Goal: Transaction & Acquisition: Purchase product/service

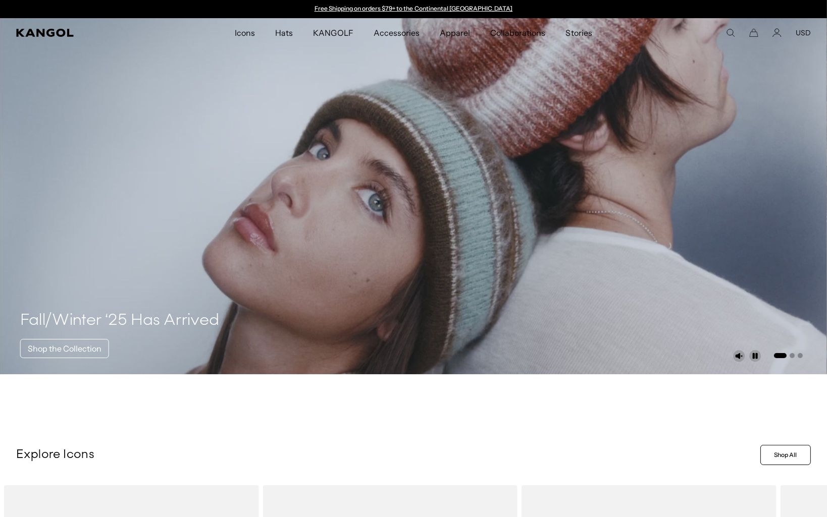
click at [730, 32] on icon "Search here" at bounding box center [730, 32] width 9 height 9
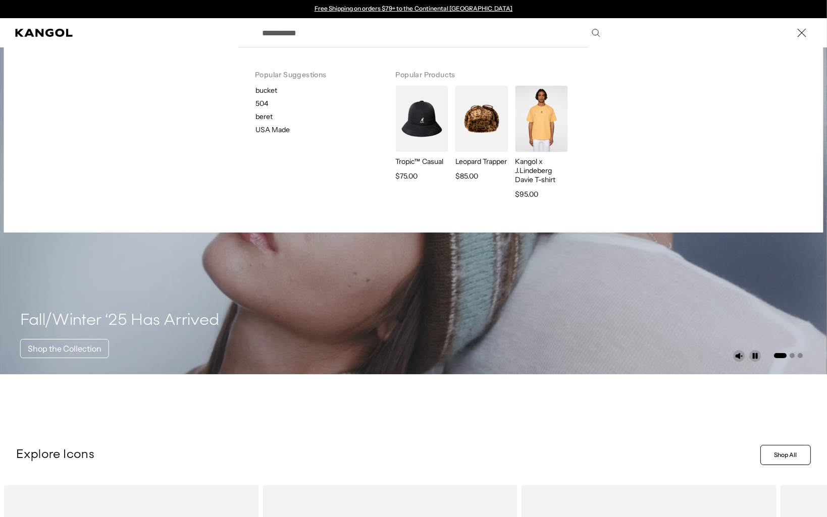
drag, startPoint x: 391, startPoint y: 33, endPoint x: 382, endPoint y: 35, distance: 8.7
click at [391, 33] on input "Search here" at bounding box center [430, 32] width 349 height 25
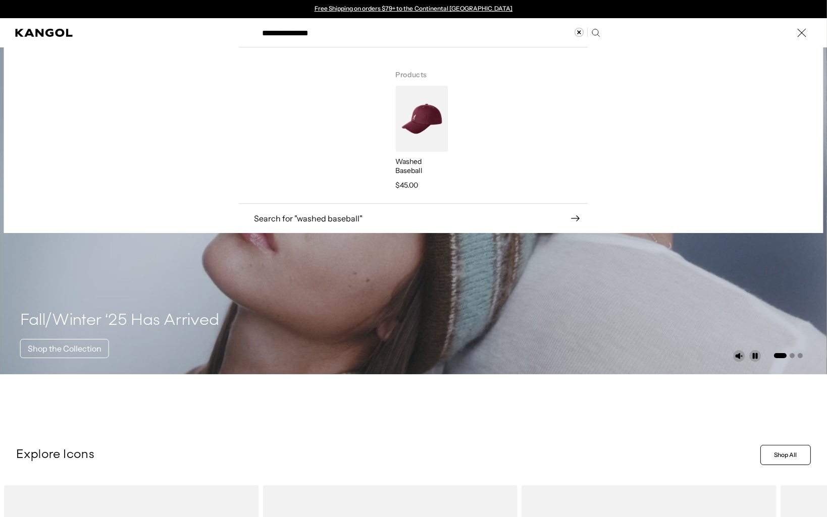
type input "**********"
click at [421, 112] on img "Search here" at bounding box center [421, 119] width 52 height 66
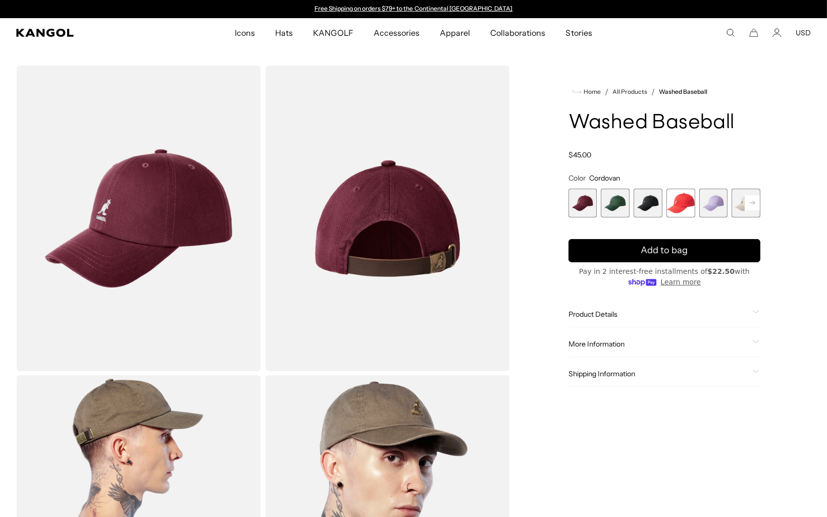
click at [653, 204] on span "3 of 14" at bounding box center [647, 203] width 29 height 29
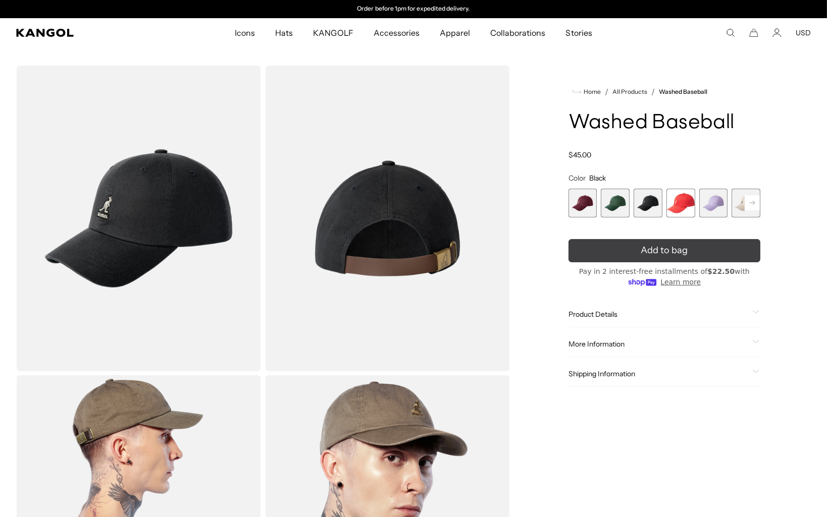
click at [672, 254] on span "Add to bag" at bounding box center [663, 251] width 47 height 14
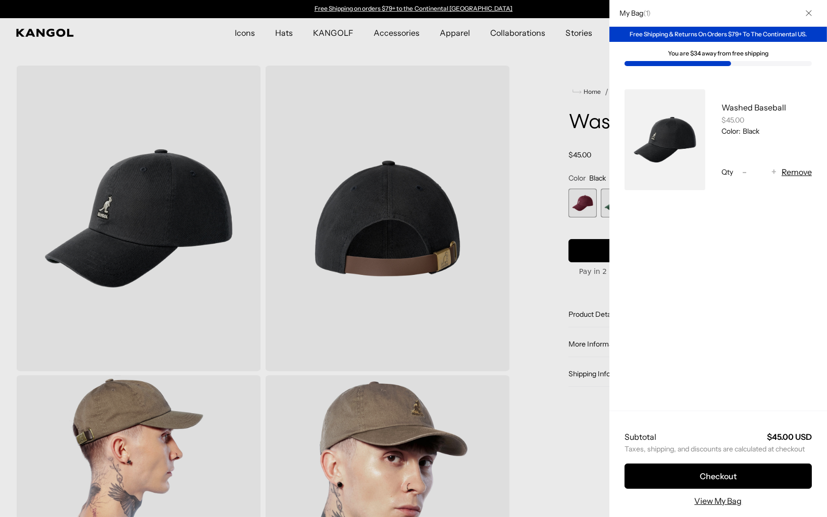
click at [546, 137] on div at bounding box center [413, 258] width 827 height 517
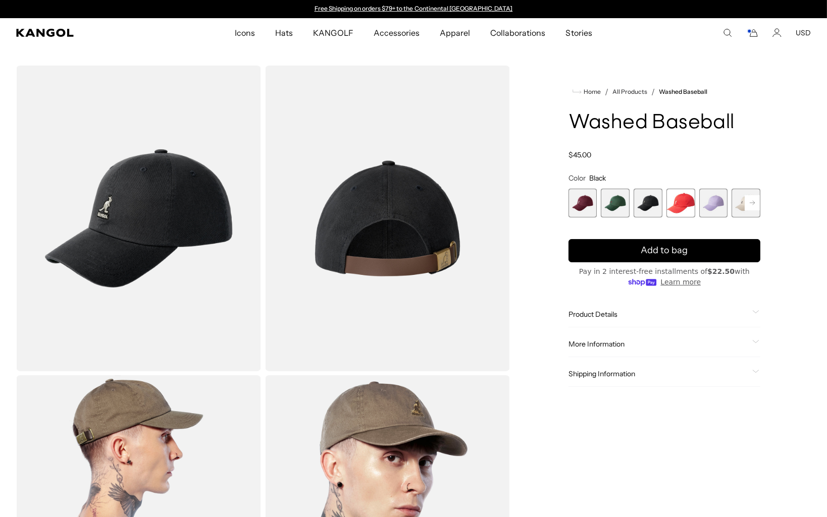
click at [715, 202] on span "5 of 14" at bounding box center [713, 203] width 29 height 29
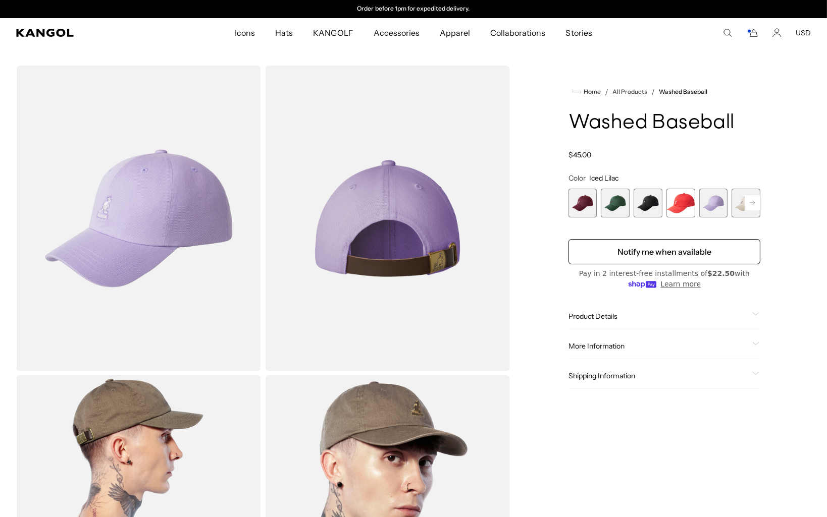
click at [740, 203] on span "6 of 14" at bounding box center [745, 203] width 29 height 29
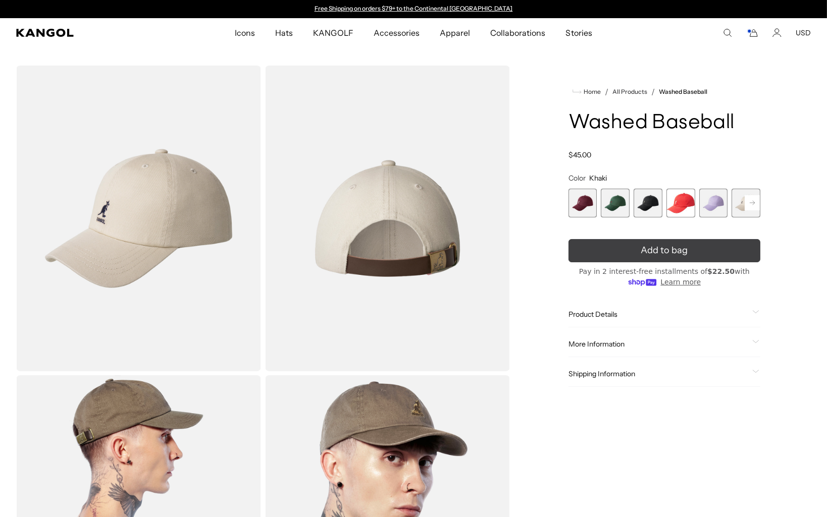
click at [688, 249] on button "Add to bag" at bounding box center [664, 250] width 192 height 23
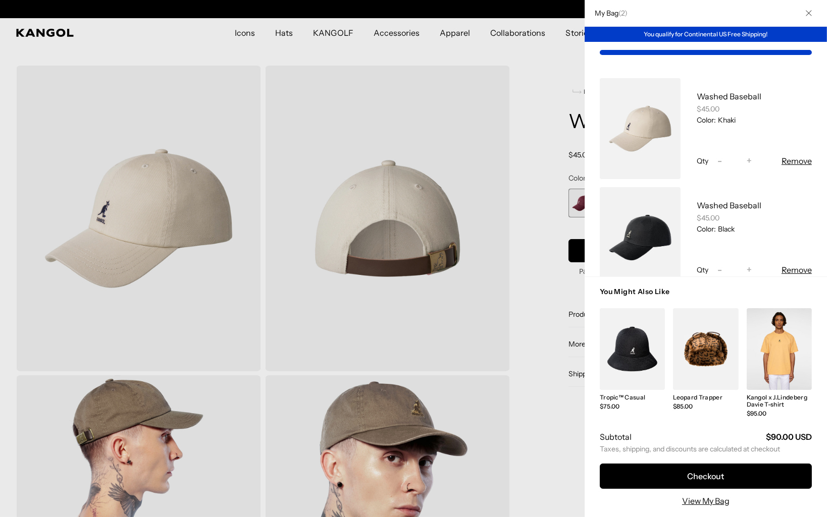
scroll to position [0, 208]
click at [540, 109] on div at bounding box center [413, 258] width 827 height 517
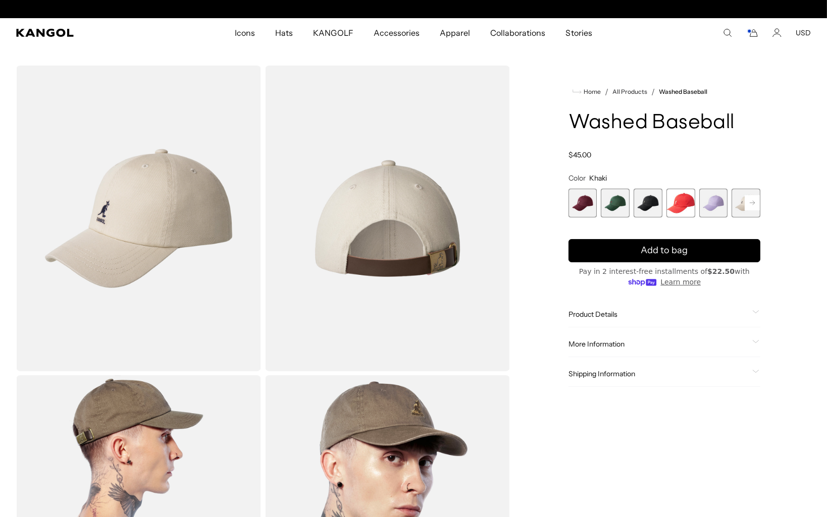
scroll to position [0, 0]
drag, startPoint x: 539, startPoint y: 104, endPoint x: 535, endPoint y: 114, distance: 10.4
click at [537, 105] on div "Home / All Products / Washed Baseball Washed Baseball Regular price $45.00 Regu…" at bounding box center [664, 374] width 293 height 616
drag, startPoint x: 729, startPoint y: 61, endPoint x: 731, endPoint y: 53, distance: 7.8
click at [729, 60] on section "Loading... Home /" at bounding box center [413, 367] width 827 height 640
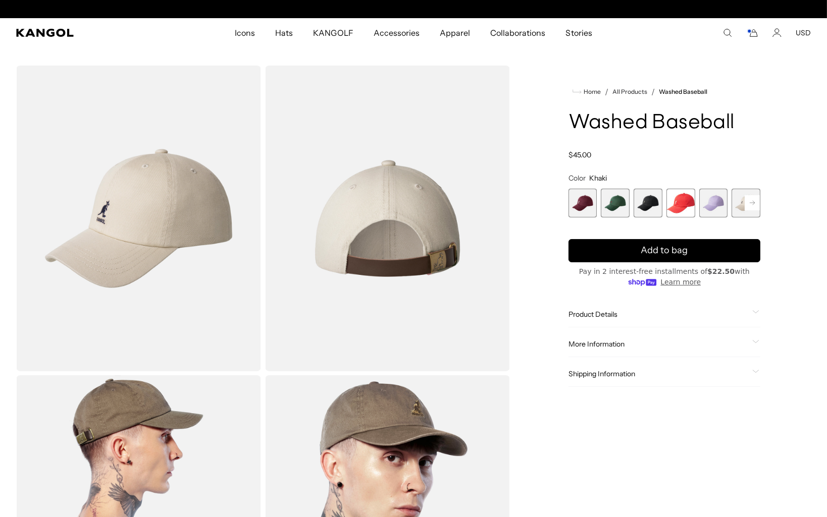
scroll to position [0, 208]
click at [567, 71] on div "Home / All Products / Washed Baseball Washed Baseball Regular price $45.00 Regu…" at bounding box center [664, 374] width 293 height 616
click at [749, 32] on rect "Cart" at bounding box center [749, 31] width 4 height 4
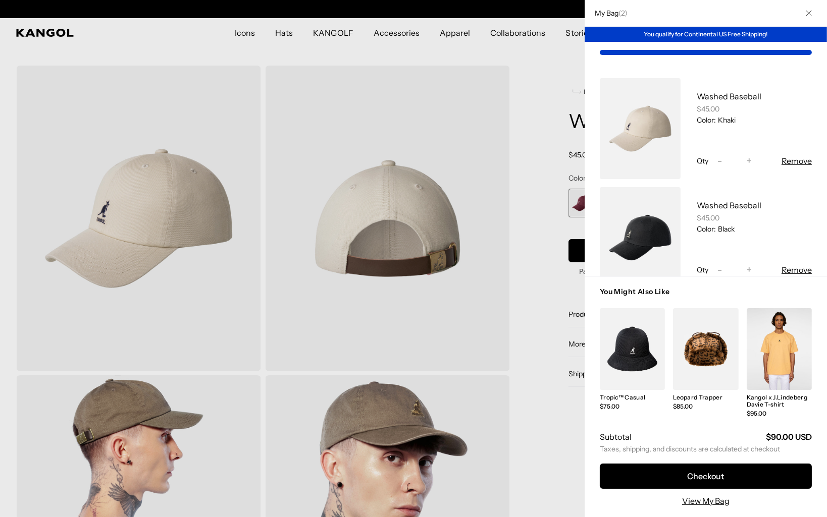
scroll to position [0, 208]
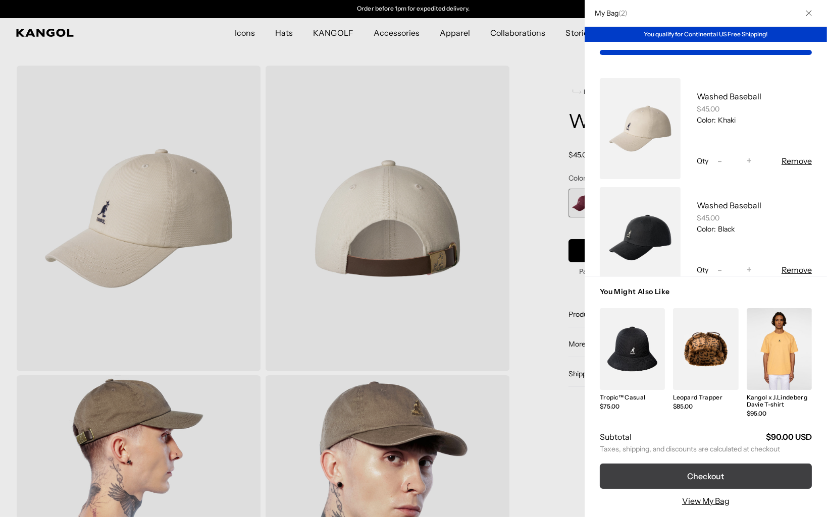
click at [725, 473] on button "Checkout" at bounding box center [705, 476] width 212 height 25
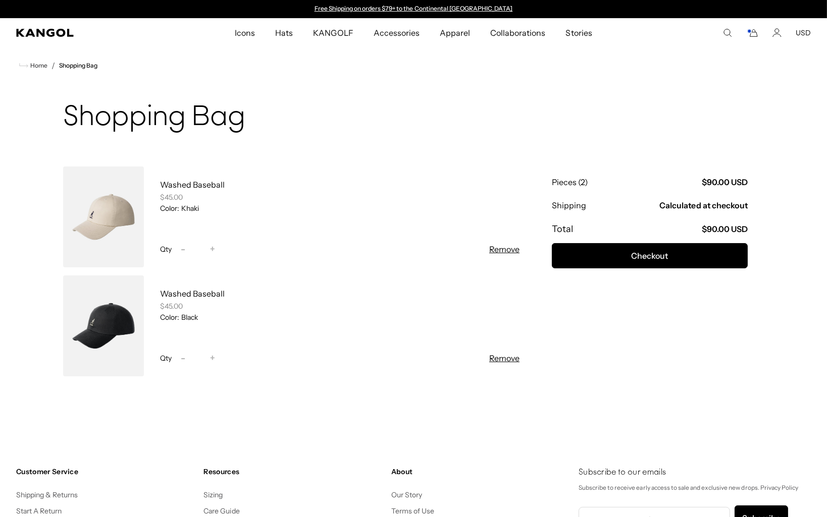
click at [507, 247] on button "Remove" at bounding box center [504, 249] width 30 height 12
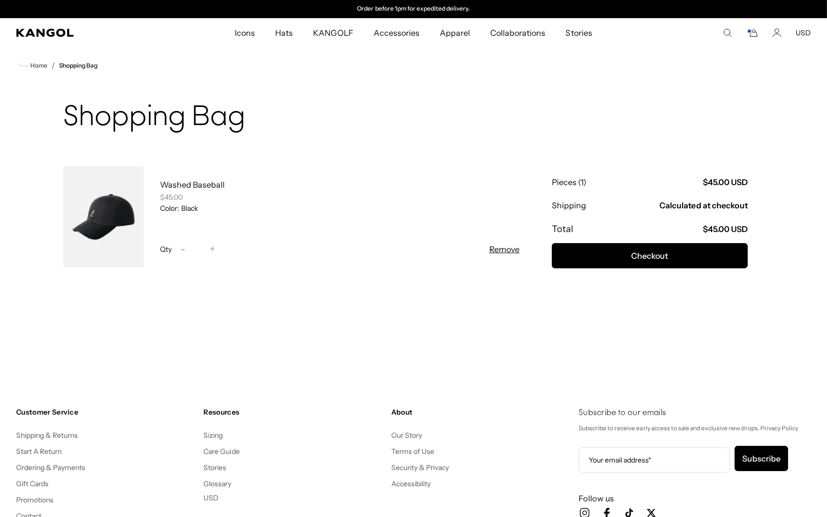
click at [511, 349] on form "Washed Baseball $45.00 Color: Black Qty Decrease quantity for Washed Baseball -…" at bounding box center [291, 258] width 456 height 183
click at [509, 249] on button "Remove" at bounding box center [504, 249] width 30 height 12
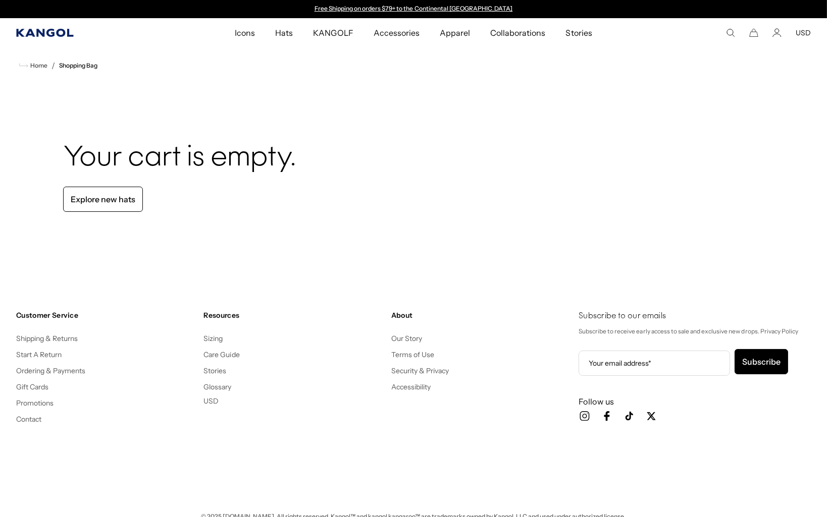
click at [48, 31] on icon "Kangol" at bounding box center [44, 33] width 57 height 8
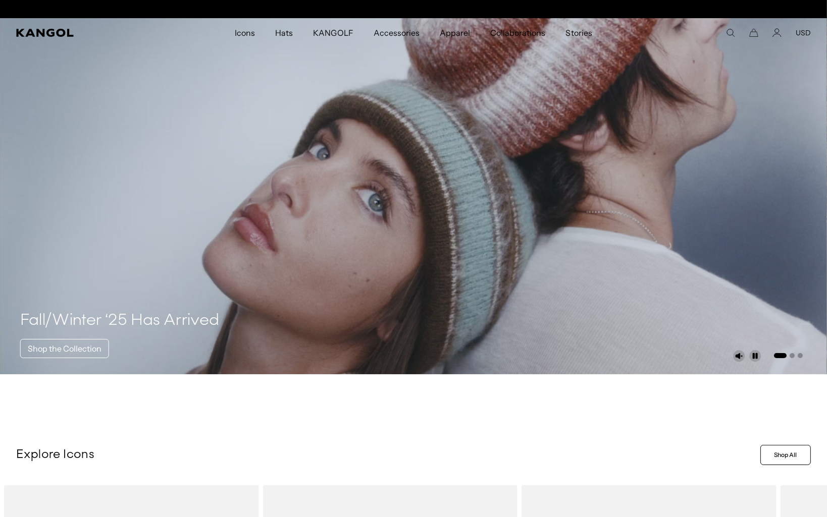
scroll to position [0, 208]
